Goal: Information Seeking & Learning: Find specific page/section

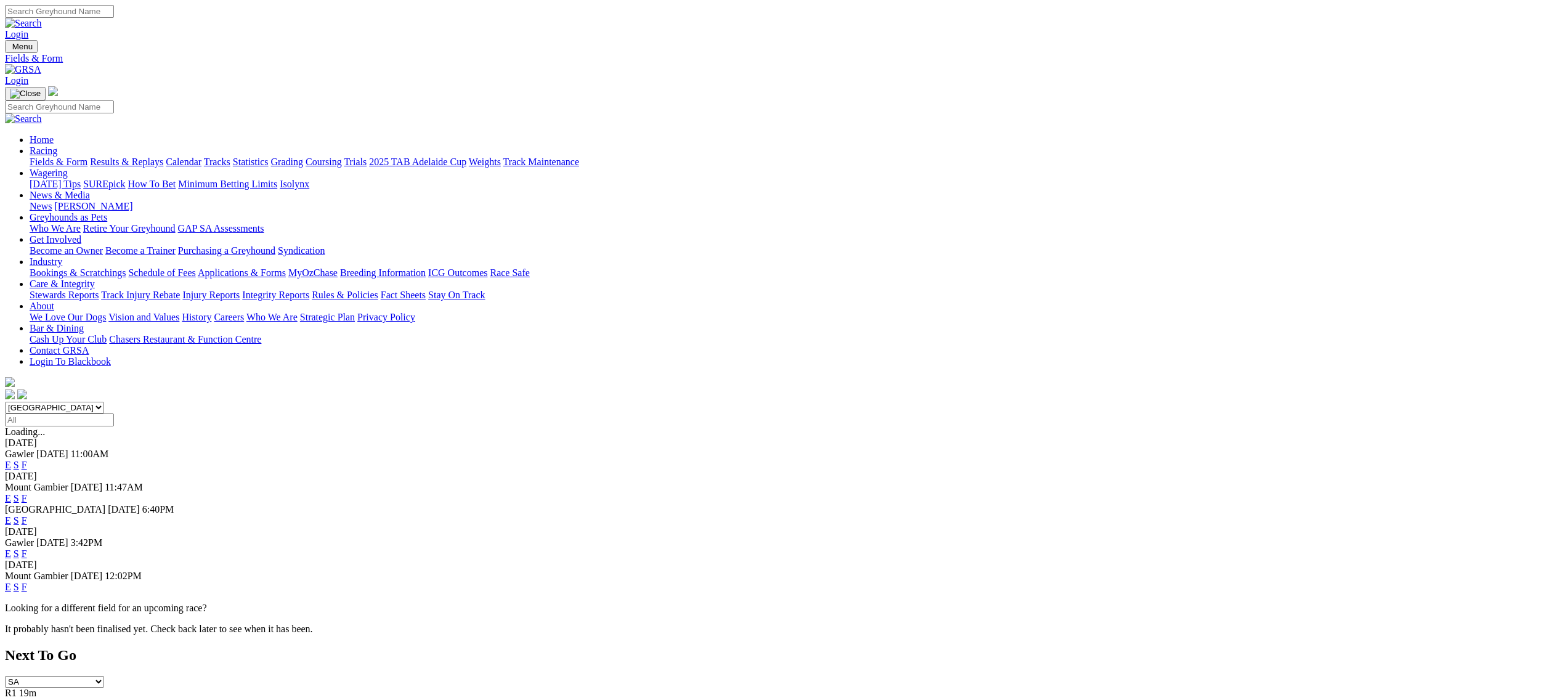
click at [104, 402] on select "[GEOGRAPHIC_DATA] [GEOGRAPHIC_DATA] [GEOGRAPHIC_DATA] [GEOGRAPHIC_DATA] [GEOGRA…" at bounding box center [54, 408] width 99 height 12
select select "[GEOGRAPHIC_DATA]"
click at [104, 402] on select "[GEOGRAPHIC_DATA] [GEOGRAPHIC_DATA] [GEOGRAPHIC_DATA] [GEOGRAPHIC_DATA] [GEOGRA…" at bounding box center [54, 408] width 99 height 12
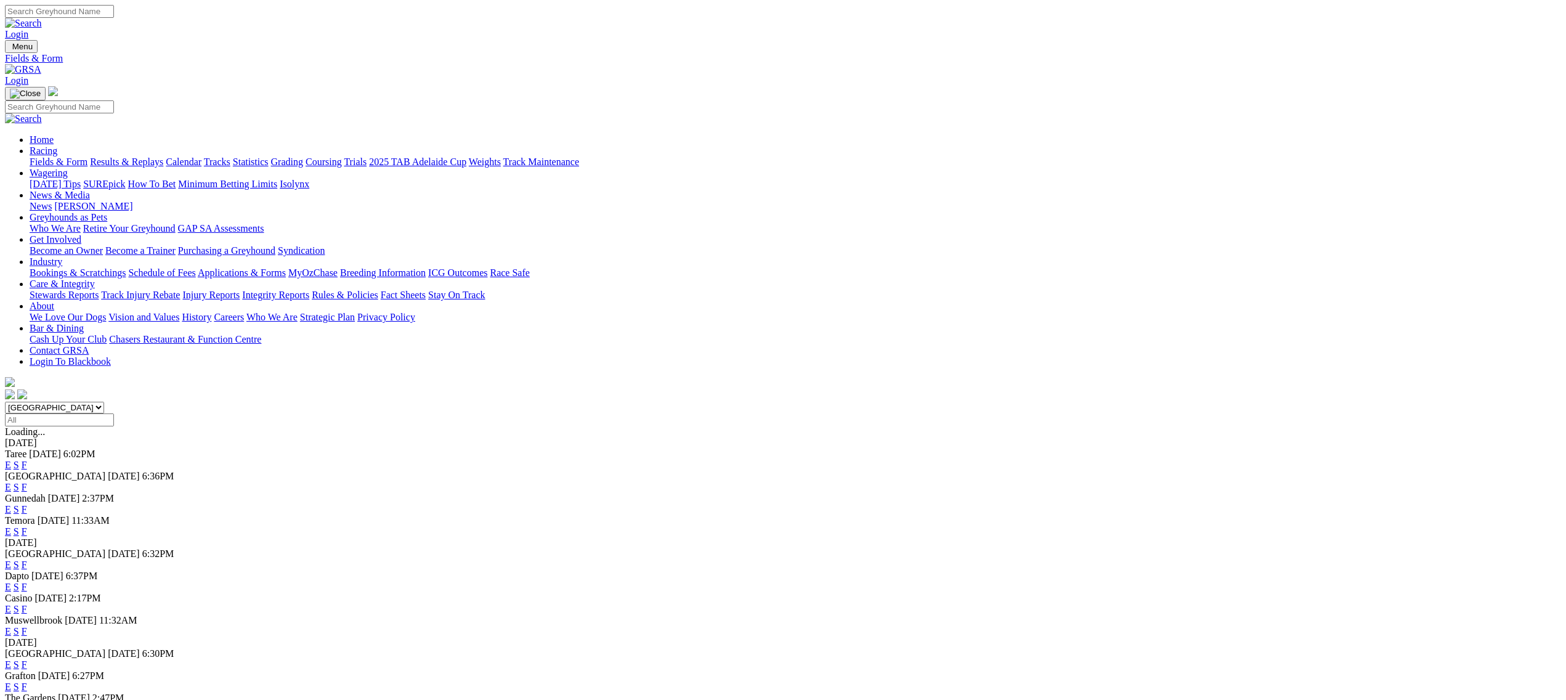
click at [27, 604] on link "F" at bounding box center [25, 609] width 6 height 10
click at [27, 581] on link "F" at bounding box center [25, 586] width 6 height 10
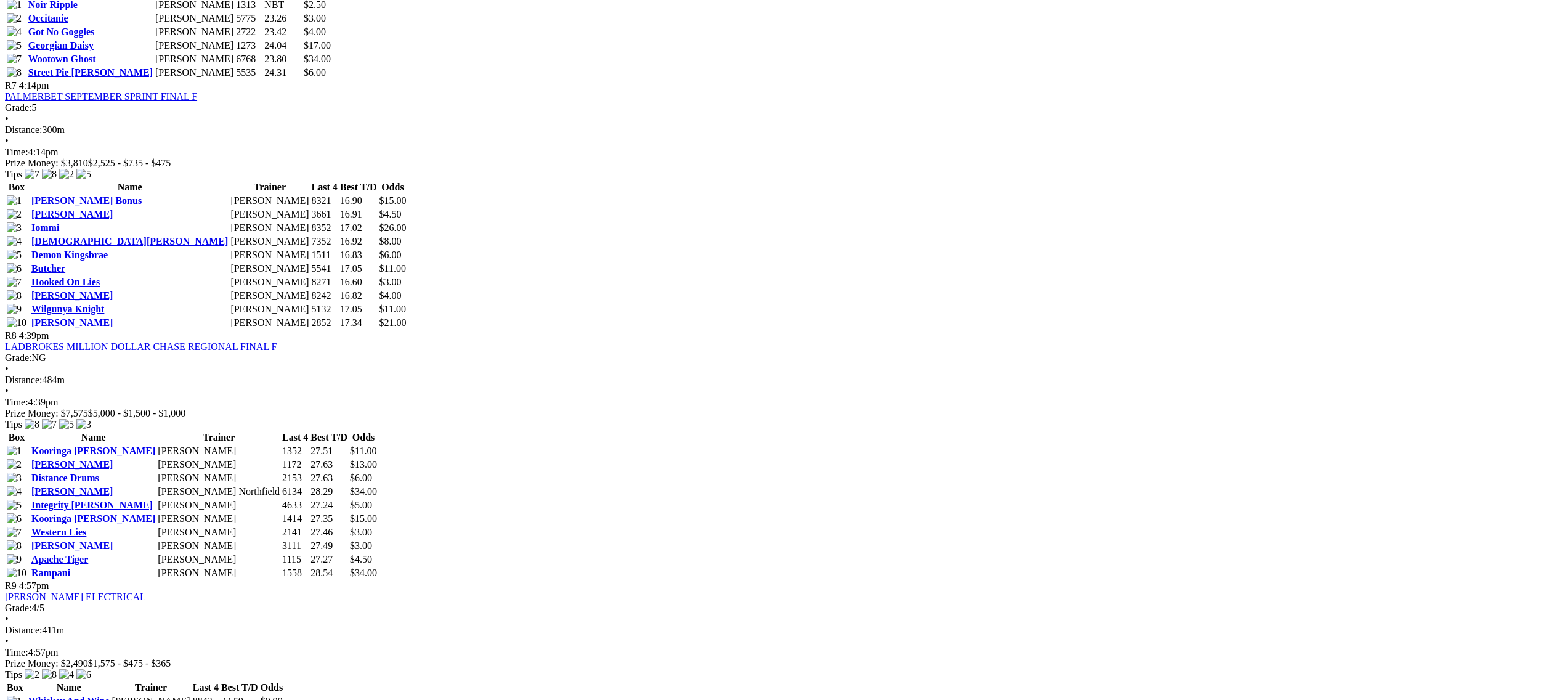
scroll to position [1793, 0]
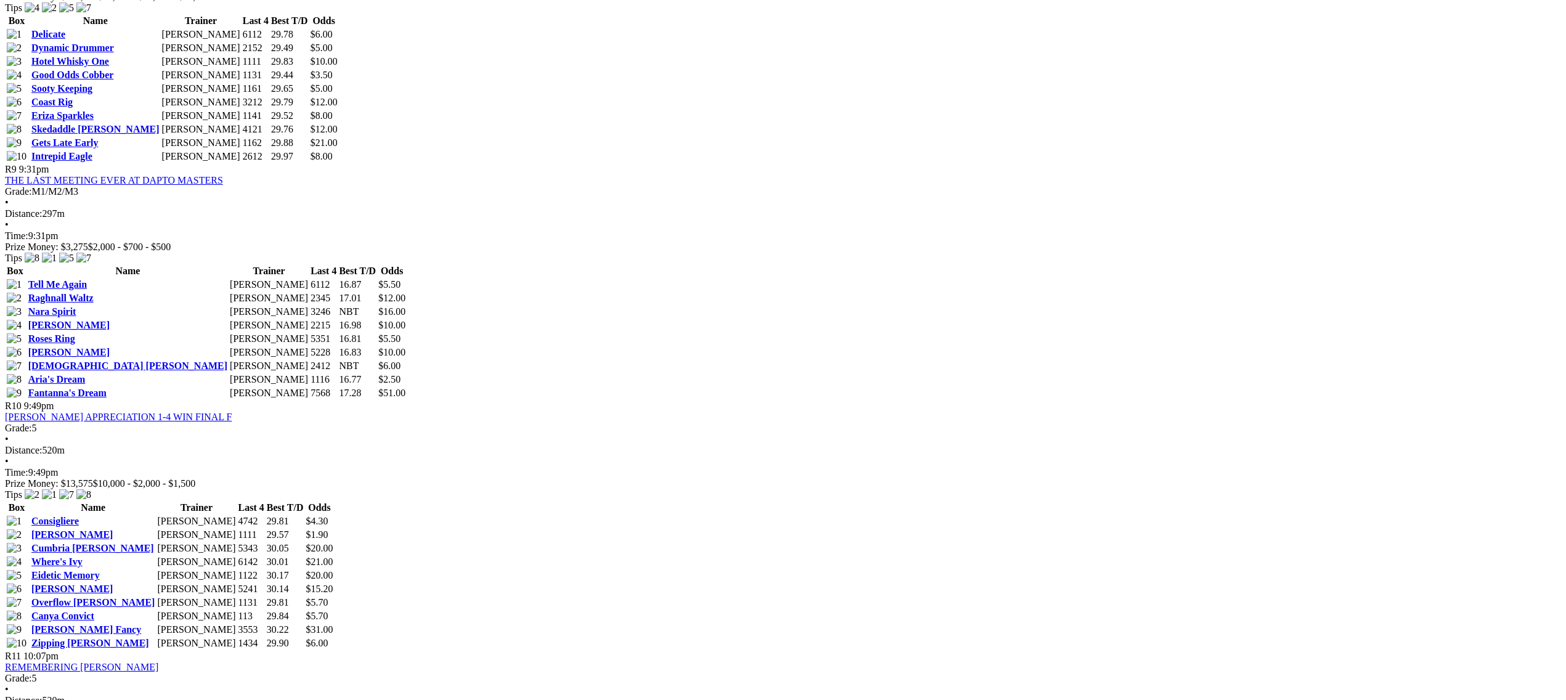
scroll to position [2326, 0]
